Goal: Task Accomplishment & Management: Use online tool/utility

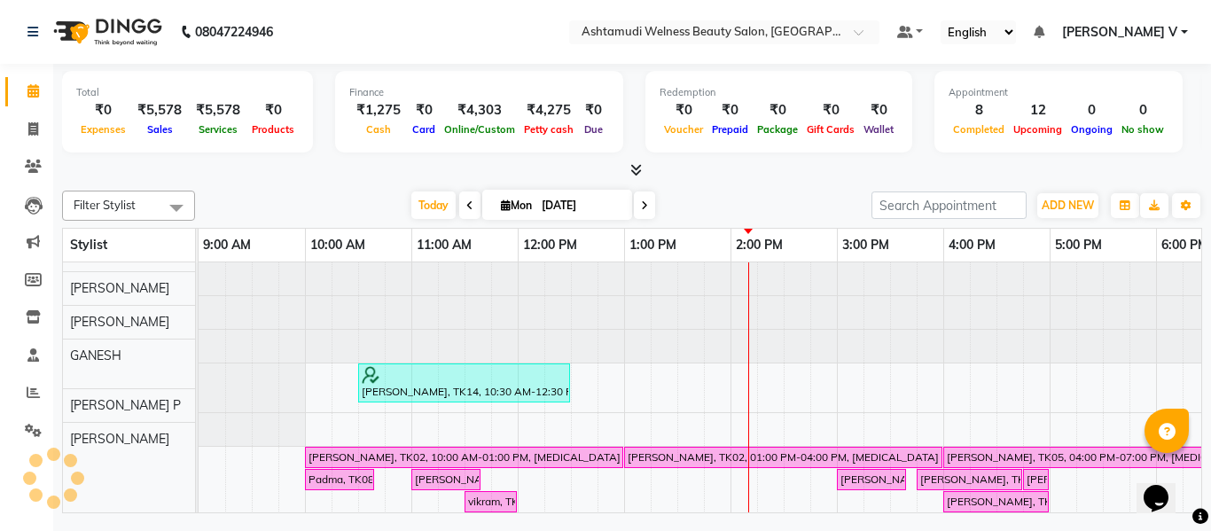
scroll to position [24, 0]
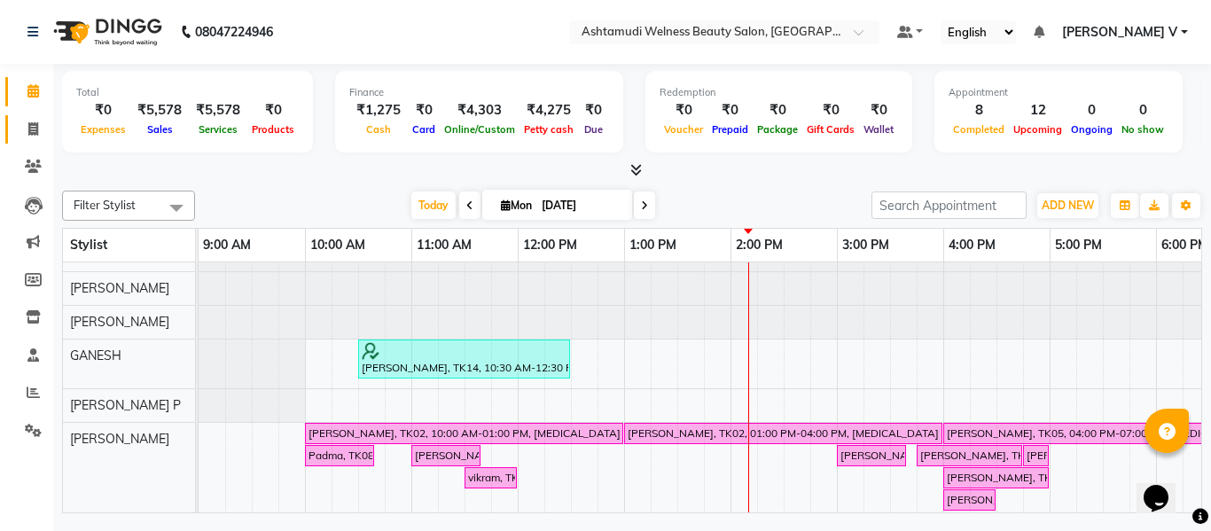
click at [39, 125] on span at bounding box center [33, 130] width 31 height 20
select select "service"
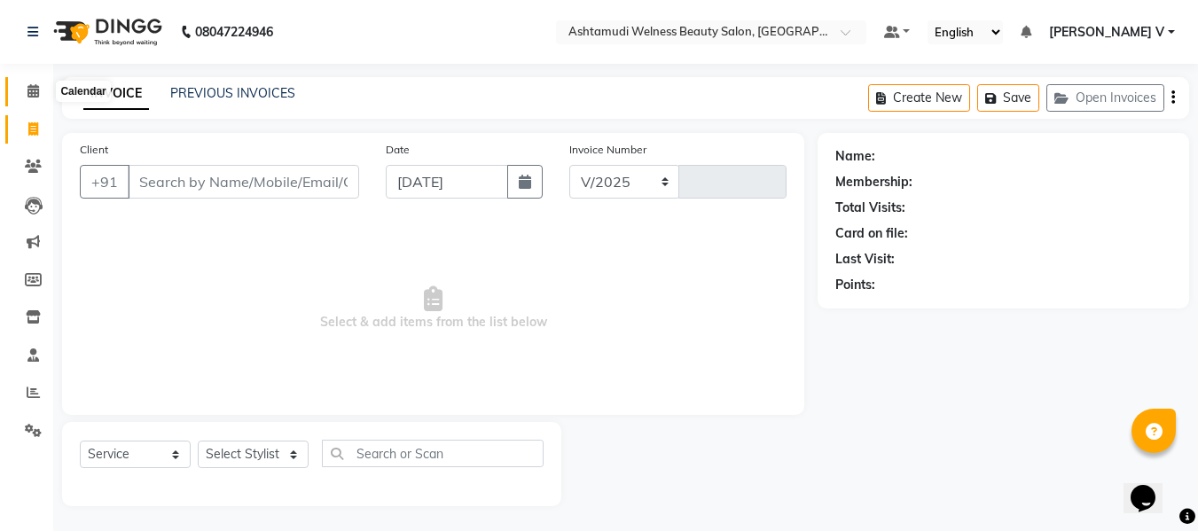
select select "4529"
type input "7481"
click at [32, 97] on icon at bounding box center [33, 90] width 12 height 13
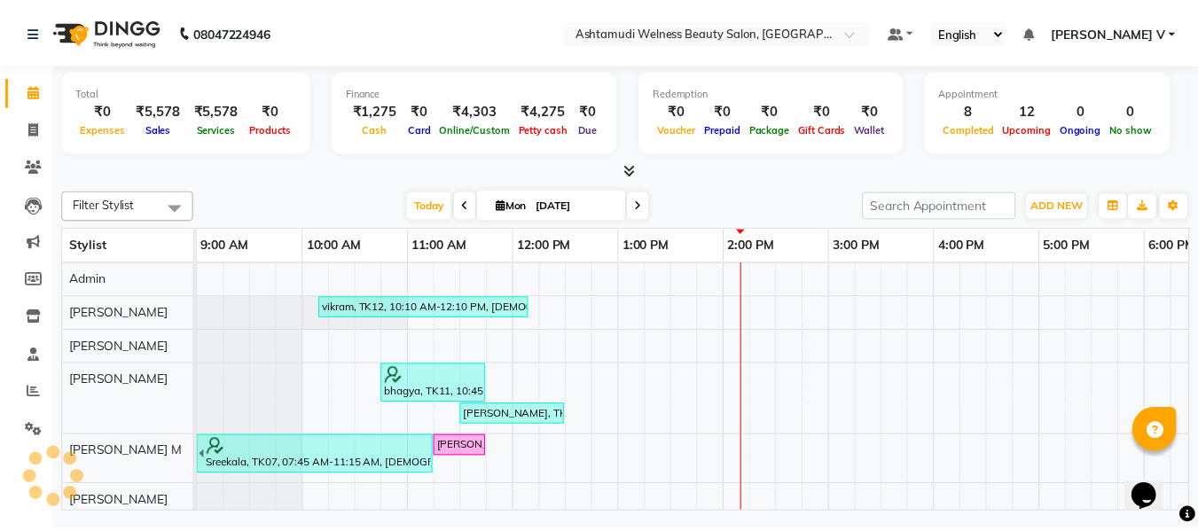
scroll to position [379, 0]
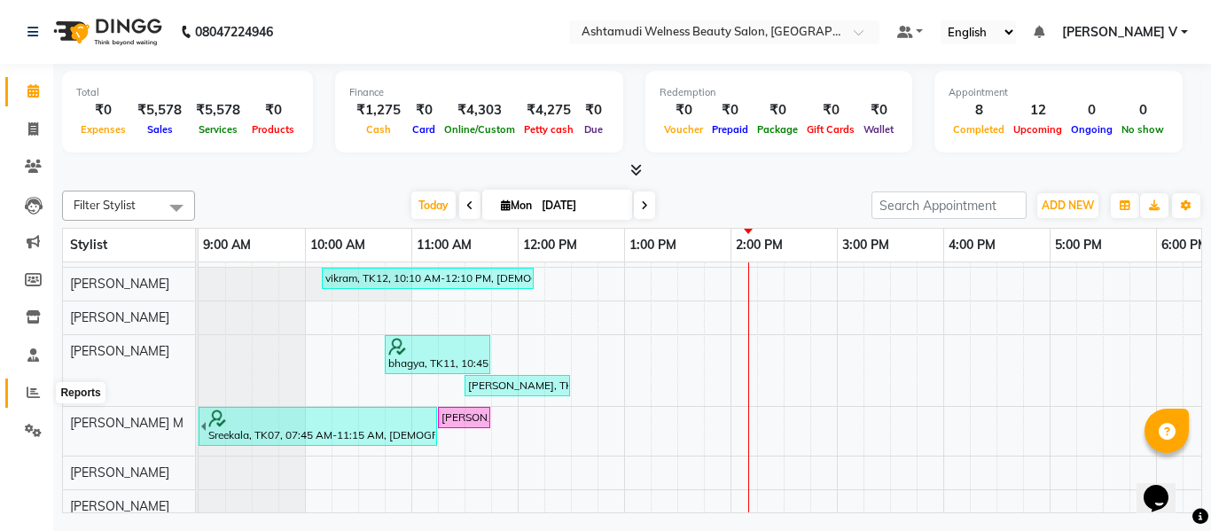
click at [33, 389] on icon at bounding box center [33, 392] width 13 height 13
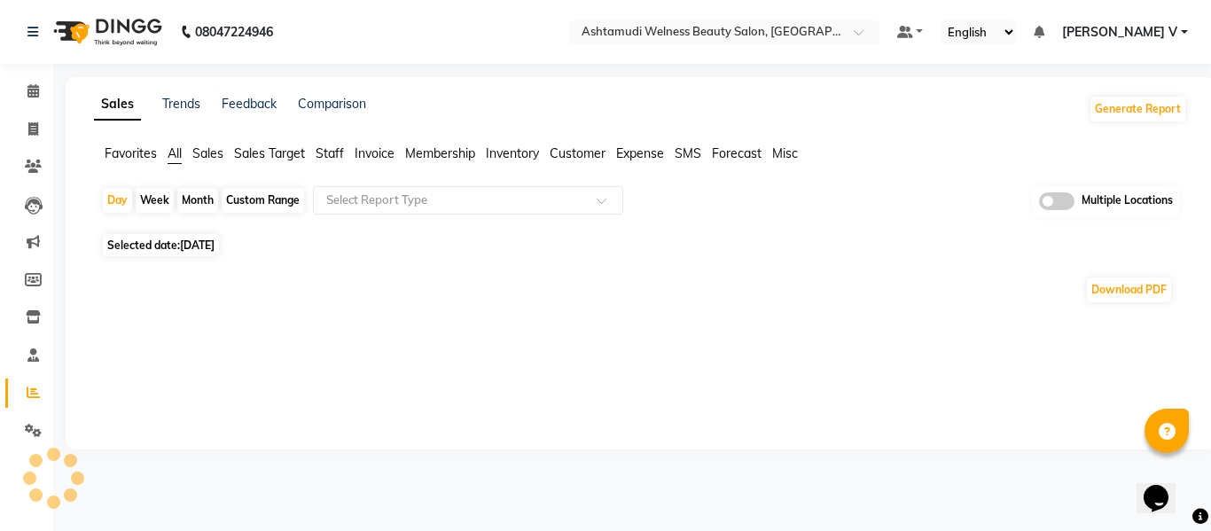
click at [1063, 201] on span at bounding box center [1056, 201] width 35 height 18
click at [1039, 204] on input "checkbox" at bounding box center [1039, 204] width 0 height 0
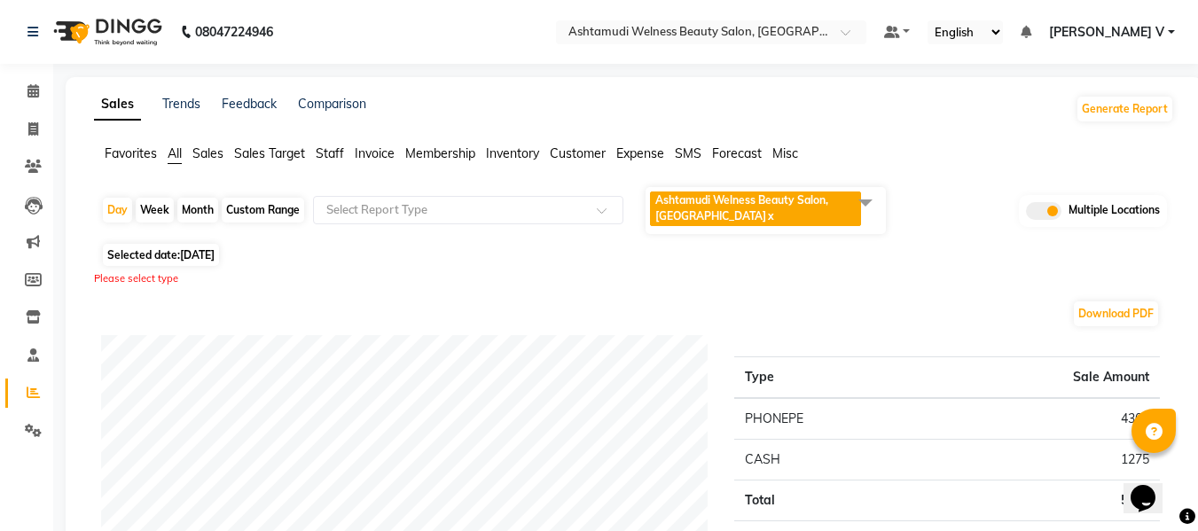
click at [696, 215] on span "Ashtamudi Welness Beauty Salon, [GEOGRAPHIC_DATA]" at bounding box center [741, 207] width 173 height 29
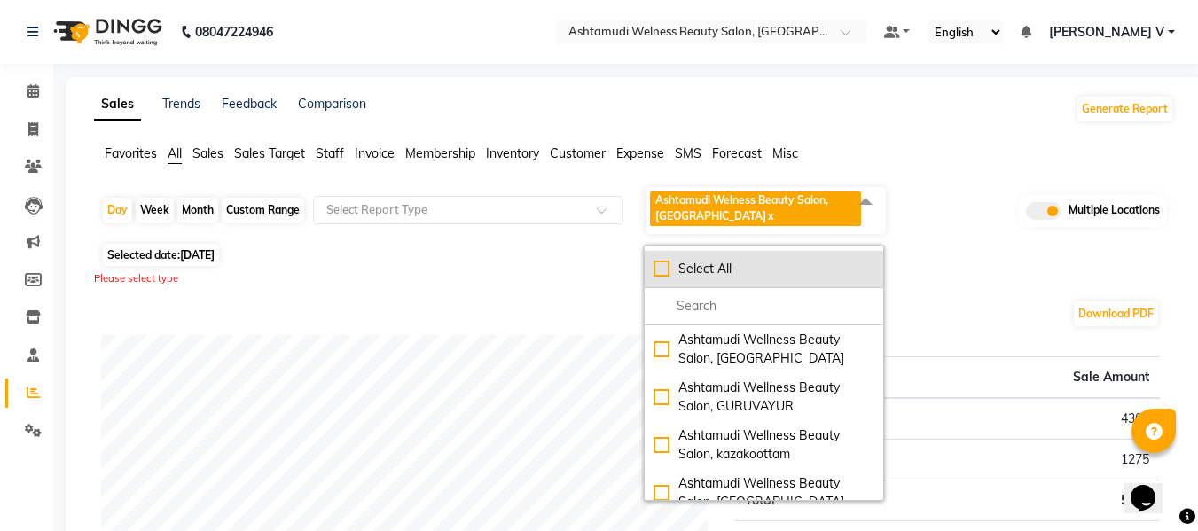
click at [699, 255] on li "Select All" at bounding box center [764, 269] width 238 height 37
checkbox input "true"
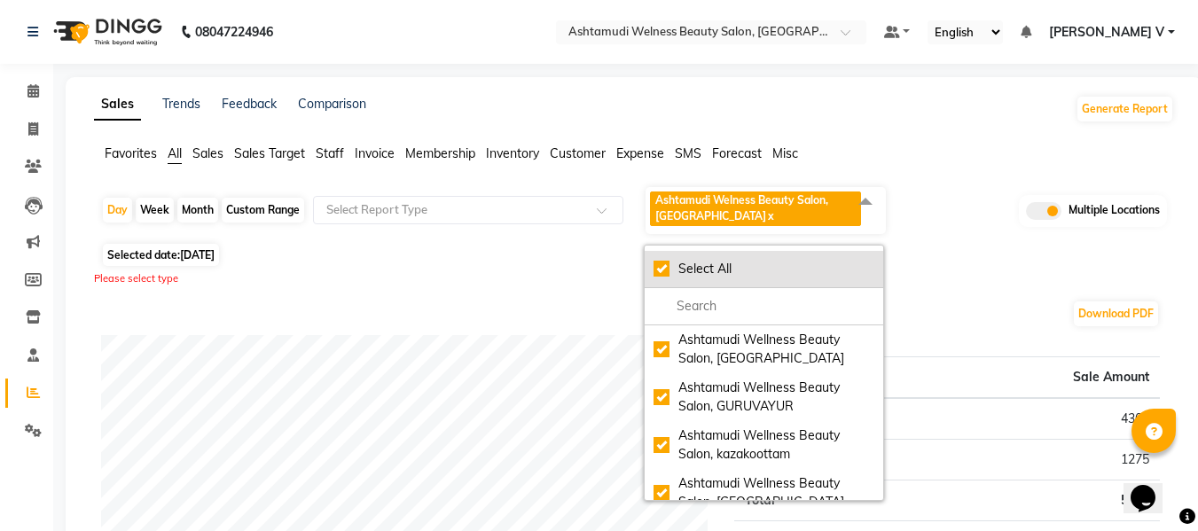
checkbox input "true"
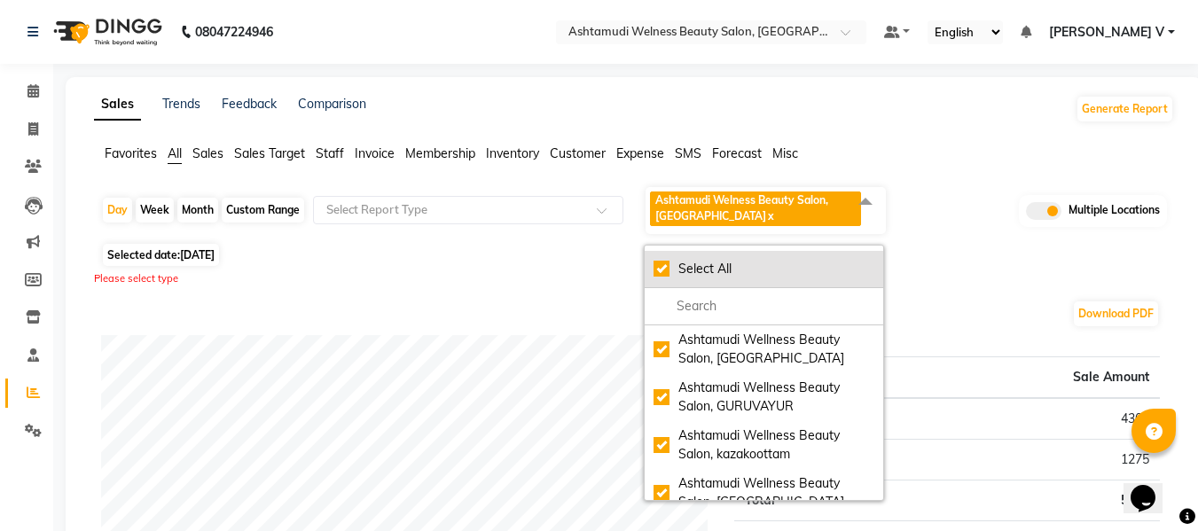
checkbox input "true"
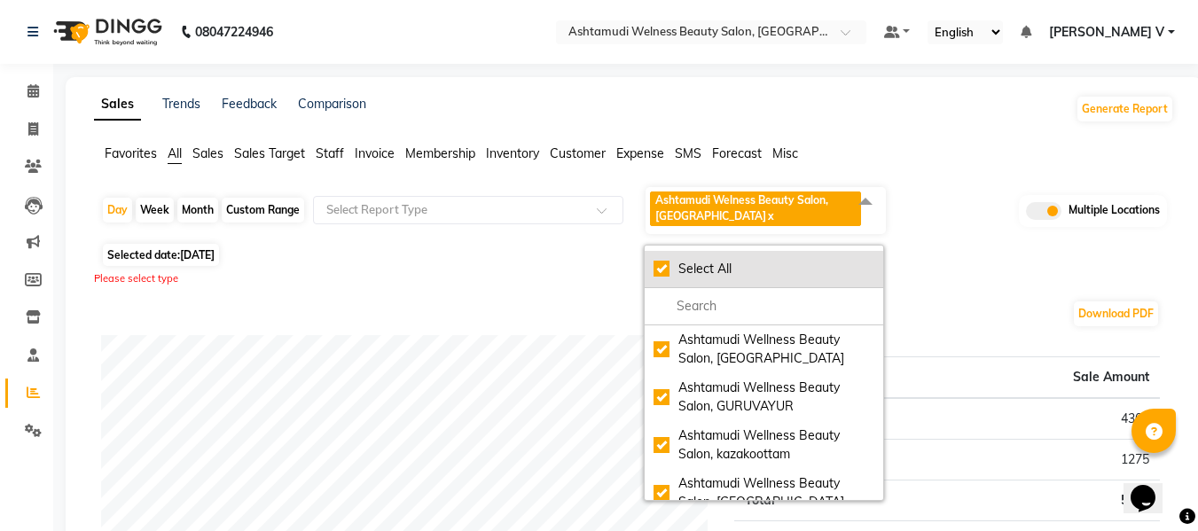
checkbox input "true"
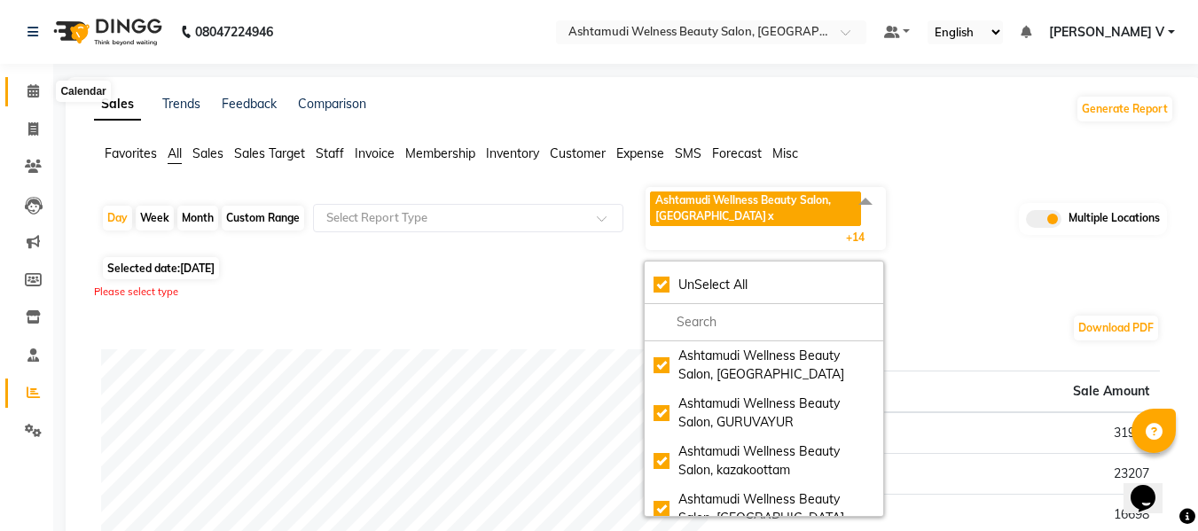
click at [33, 95] on icon at bounding box center [33, 90] width 12 height 13
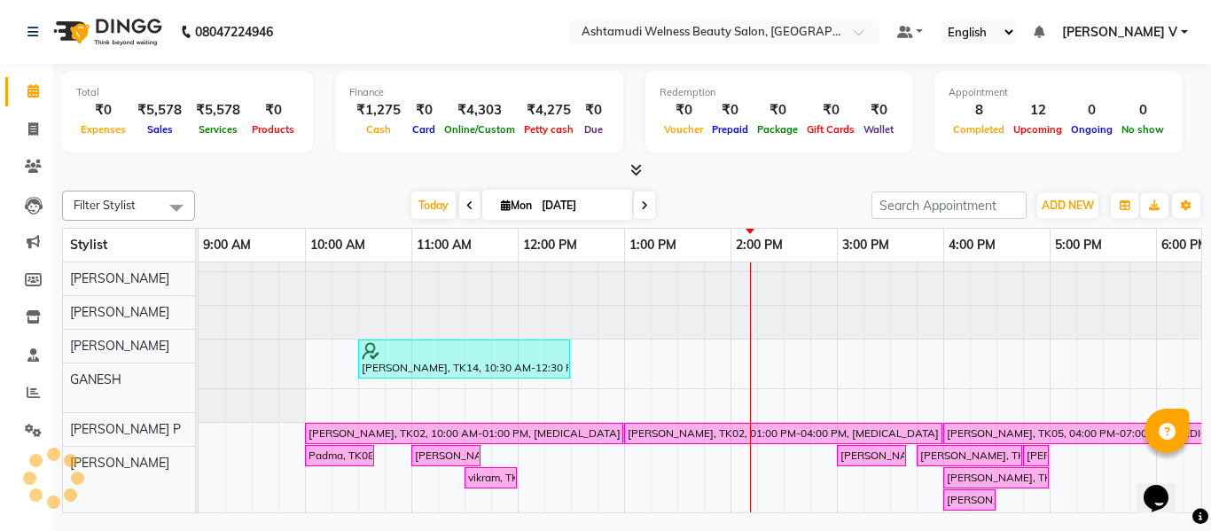
scroll to position [24, 0]
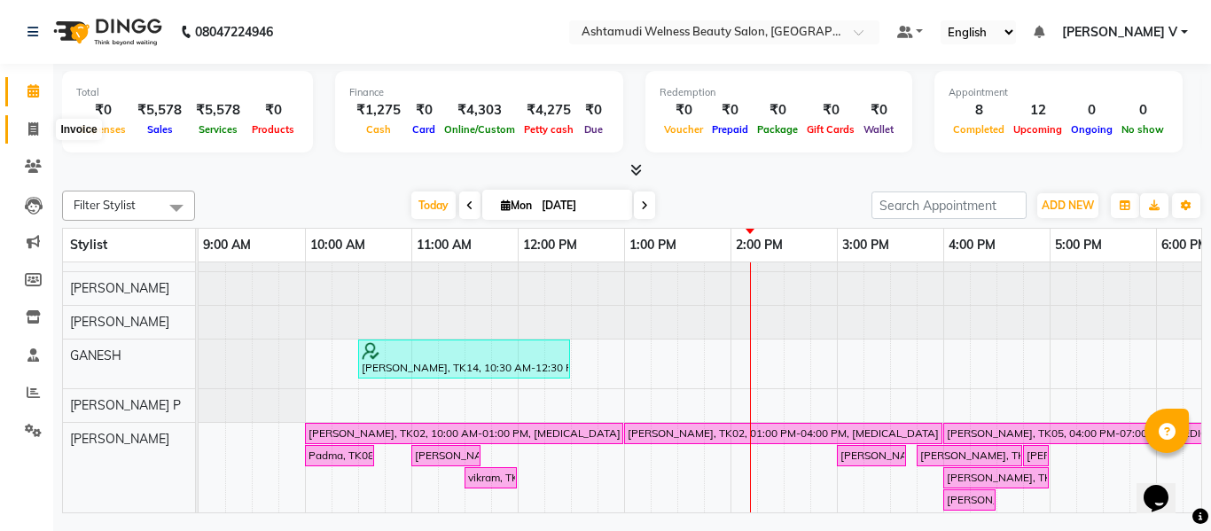
drag, startPoint x: 24, startPoint y: 132, endPoint x: 25, endPoint y: 113, distance: 19.5
click at [24, 132] on span at bounding box center [33, 130] width 31 height 20
select select "service"
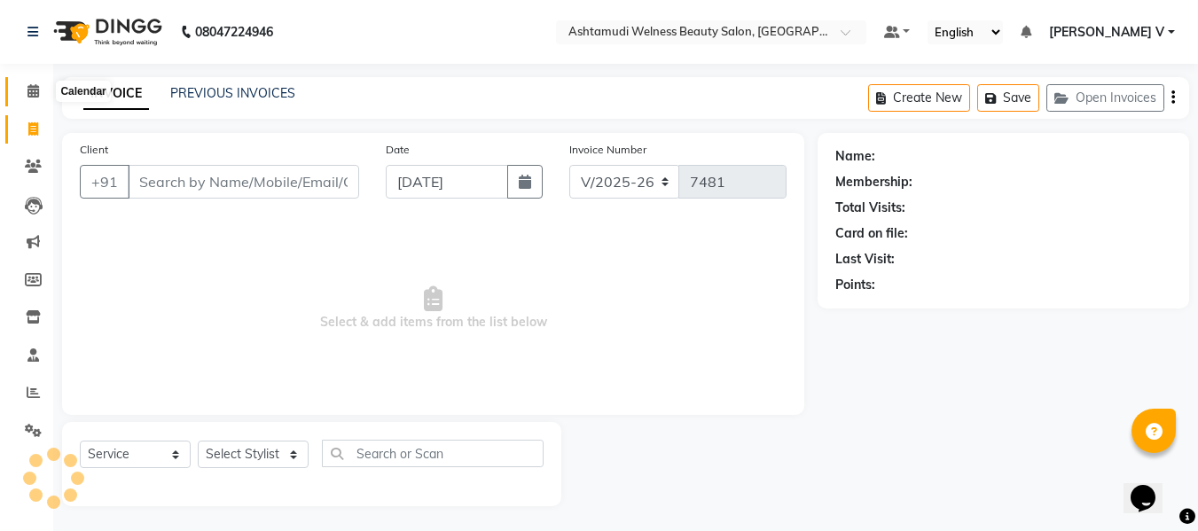
click at [26, 93] on span at bounding box center [33, 92] width 31 height 20
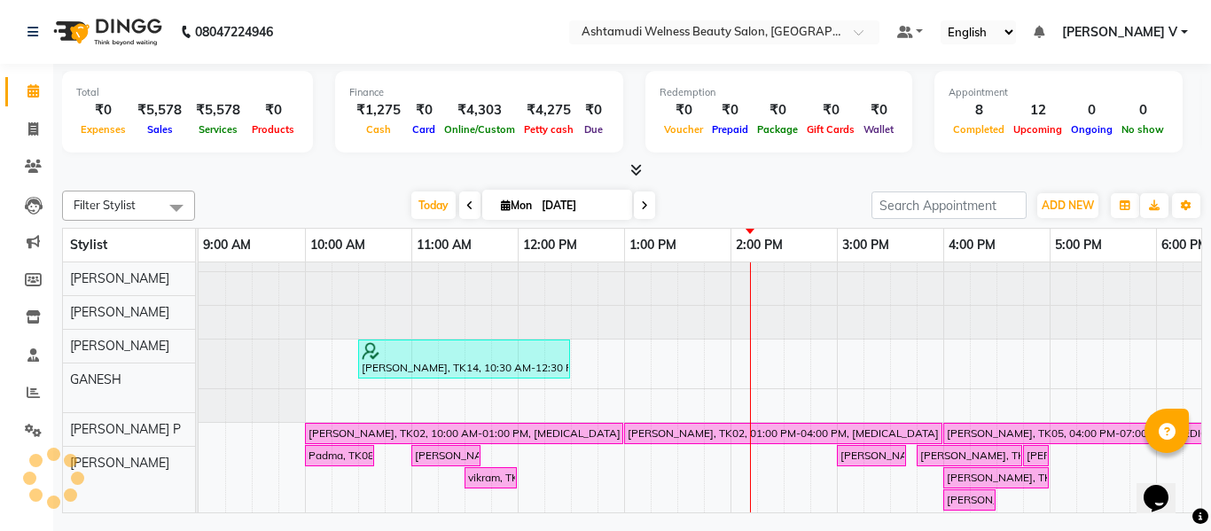
scroll to position [24, 0]
